Goal: Navigation & Orientation: Find specific page/section

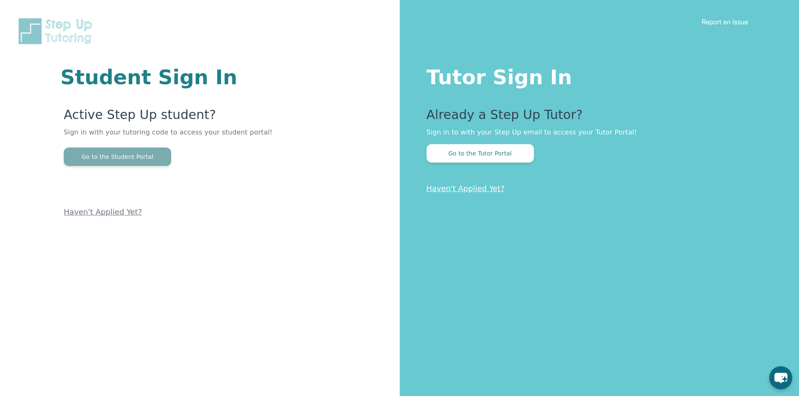
click at [110, 155] on button "Go to the Student Portal" at bounding box center [117, 157] width 107 height 18
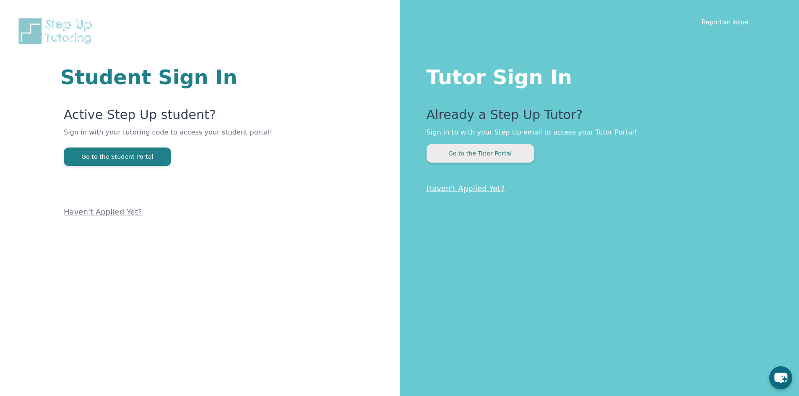
click at [466, 157] on button "Go to the Tutor Portal" at bounding box center [479, 153] width 107 height 18
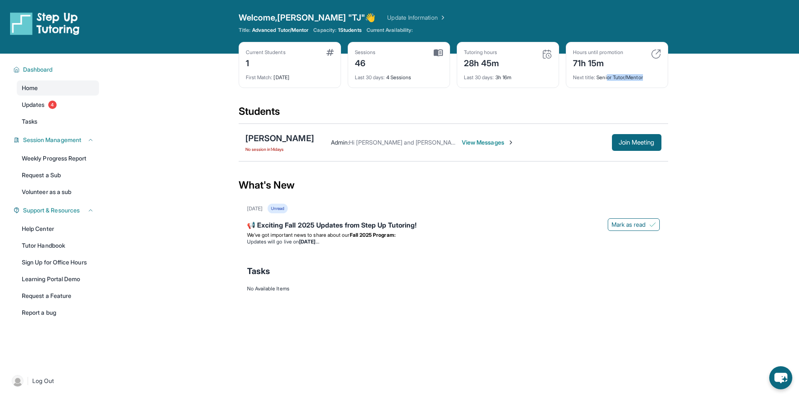
drag, startPoint x: 607, startPoint y: 77, endPoint x: 655, endPoint y: 77, distance: 48.2
click at [655, 77] on div "Next title : Senior Tutor/Mentor" at bounding box center [617, 75] width 88 height 12
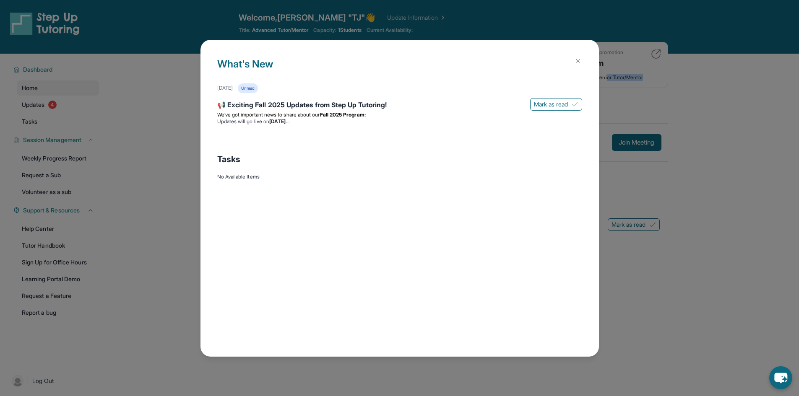
click at [580, 52] on button at bounding box center [577, 60] width 17 height 17
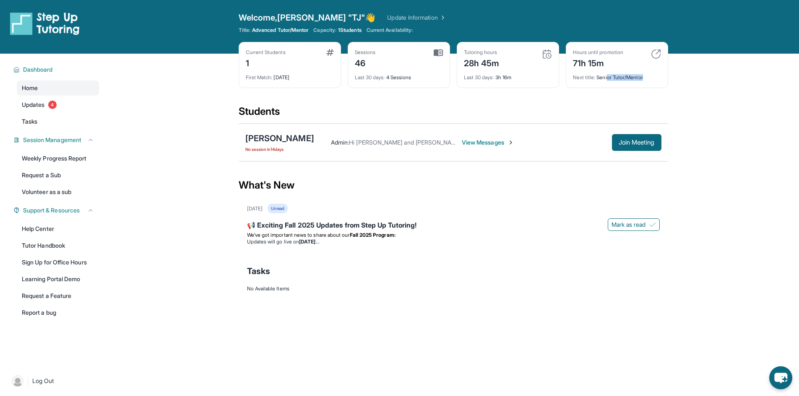
click at [672, 87] on main "Current Students 1 First Match : [DATE] Sessions 46 Last 30 days : 4 Sessions T…" at bounding box center [452, 187] width 691 height 267
click at [341, 30] on div "Capacity: 1 Students" at bounding box center [337, 30] width 48 height 7
click at [344, 28] on span "1 Students" at bounding box center [349, 30] width 23 height 7
click at [387, 15] on link "Update Information" at bounding box center [416, 17] width 59 height 8
drag, startPoint x: 473, startPoint y: 144, endPoint x: 460, endPoint y: 236, distance: 93.7
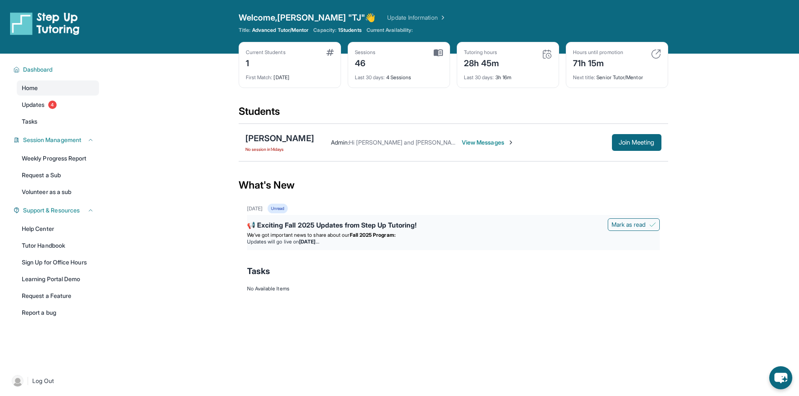
click at [460, 237] on main "Current Students 1 First Match : [DATE] Sessions 46 Last 30 days : 4 Sessions T…" at bounding box center [453, 187] width 429 height 267
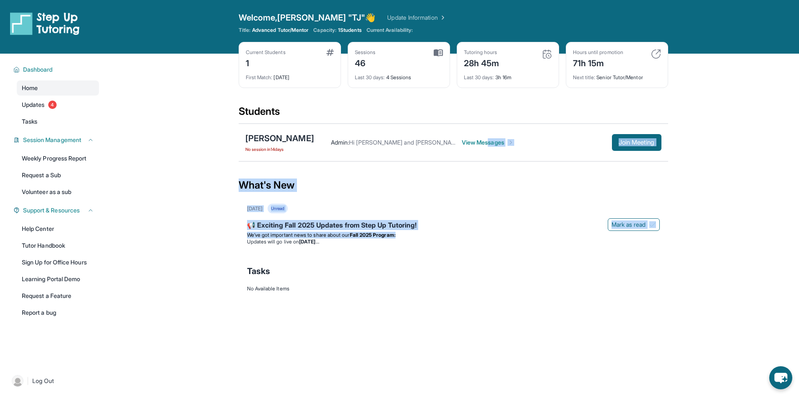
click at [457, 176] on div "What's New" at bounding box center [453, 185] width 429 height 37
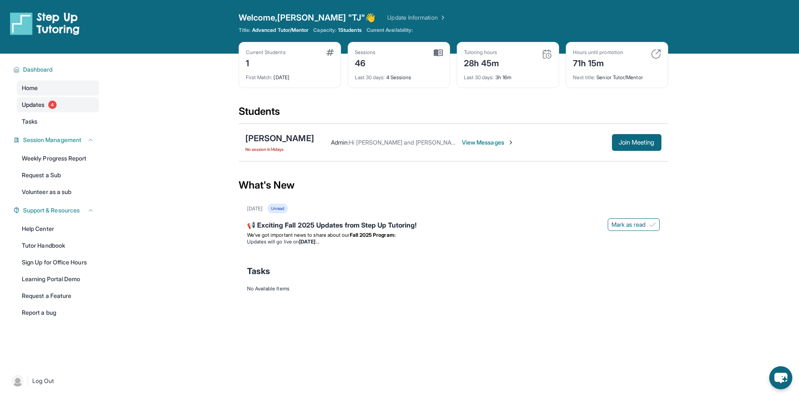
click at [68, 102] on link "Updates 4" at bounding box center [58, 104] width 82 height 15
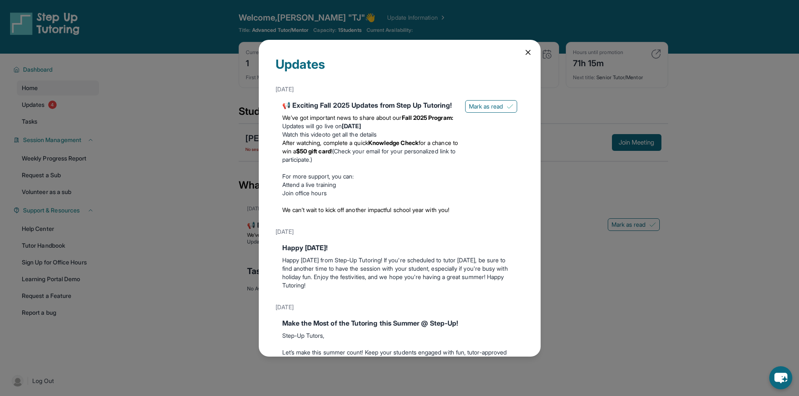
click at [524, 55] on icon at bounding box center [528, 52] width 8 height 8
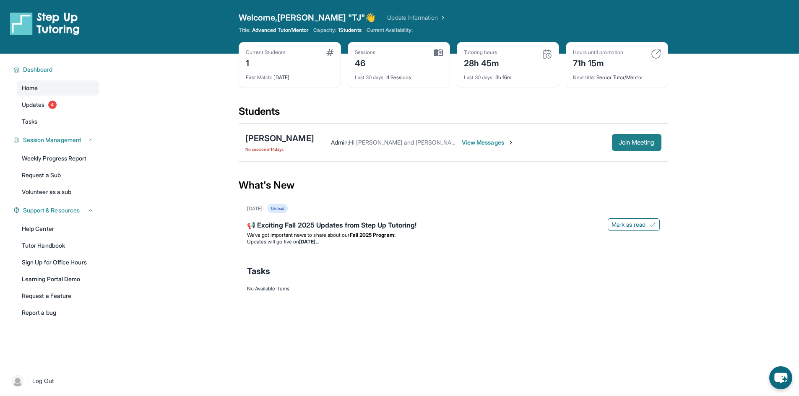
click at [628, 141] on span "Join Meeting" at bounding box center [636, 142] width 36 height 5
